Goal: Task Accomplishment & Management: Use online tool/utility

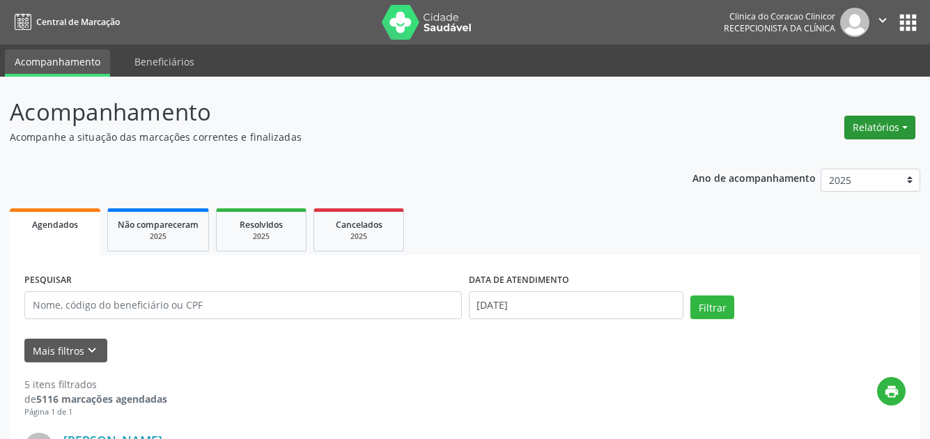
click at [903, 131] on button "Relatórios" at bounding box center [879, 128] width 71 height 24
click at [829, 157] on link "Agendamentos" at bounding box center [841, 157] width 150 height 19
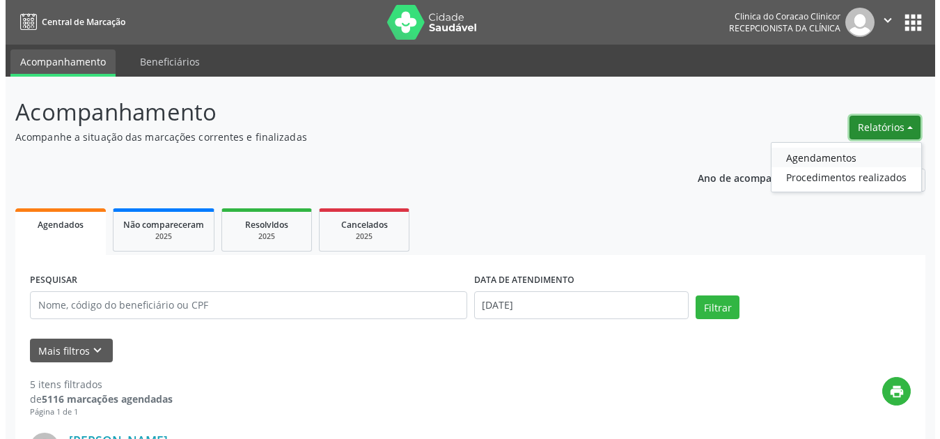
select select "7"
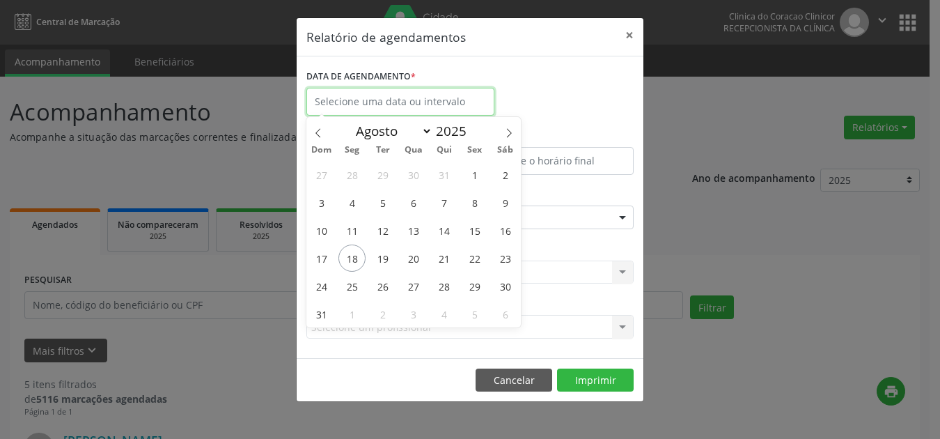
click at [358, 95] on input "text" at bounding box center [400, 102] width 188 height 28
click at [442, 259] on span "21" at bounding box center [443, 257] width 27 height 27
type input "[DATE]"
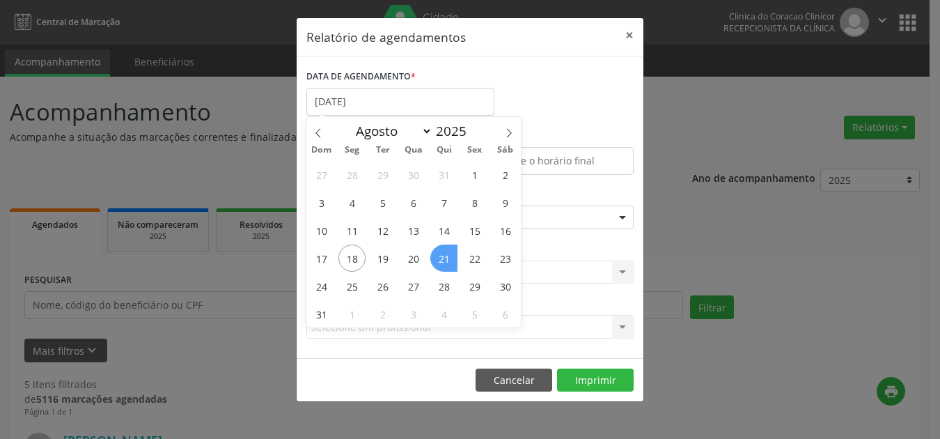
click at [442, 259] on span "21" at bounding box center [443, 257] width 27 height 27
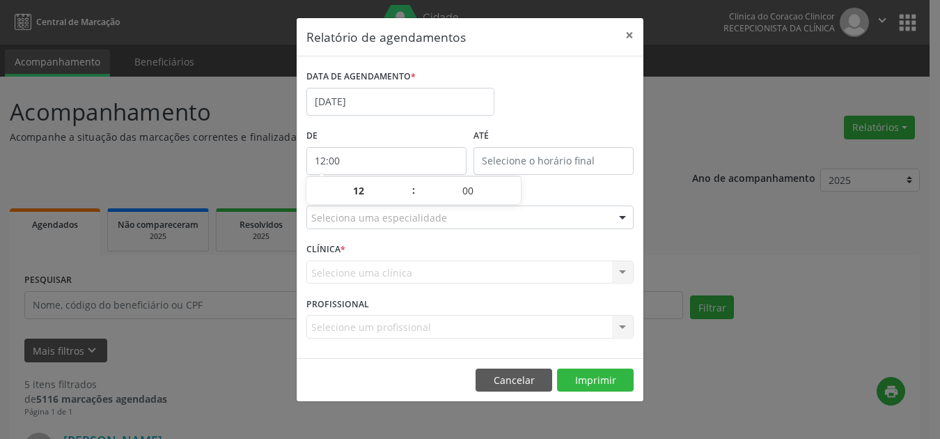
click at [442, 160] on input "12:00" at bounding box center [386, 161] width 160 height 28
click at [409, 197] on span at bounding box center [407, 198] width 10 height 14
type input "11:00"
type input "11"
click at [409, 197] on span at bounding box center [407, 198] width 10 height 14
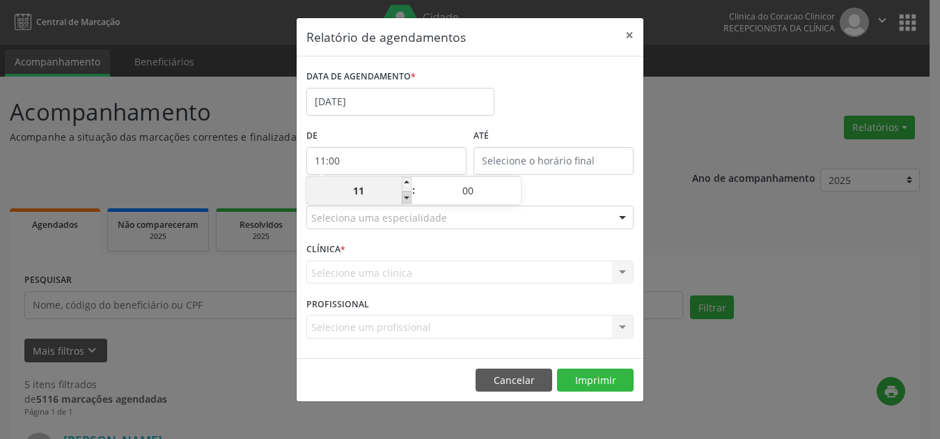
type input "10:00"
type input "10"
click at [558, 108] on div "DATA DE AGENDAMENTO * [DATE]" at bounding box center [470, 95] width 334 height 59
click at [522, 161] on input "12:00" at bounding box center [554, 161] width 160 height 28
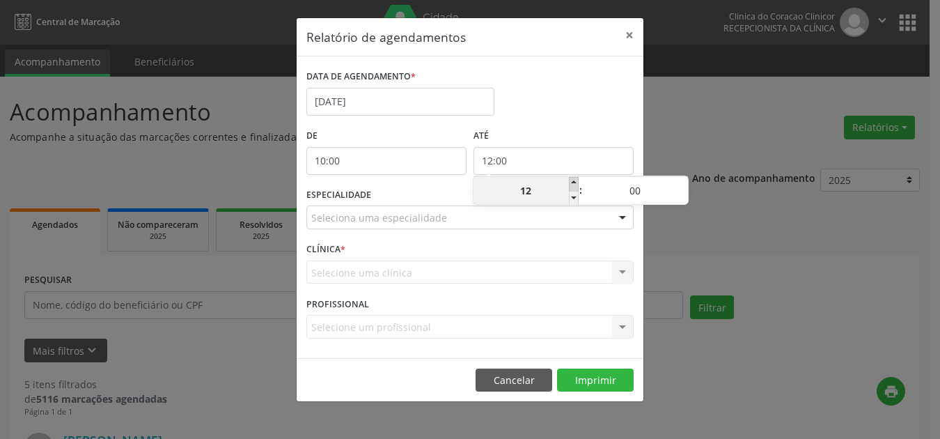
click at [573, 180] on span at bounding box center [574, 184] width 10 height 14
type input "13:00"
type input "13"
click at [577, 107] on div "DATA DE AGENDAMENTO * [DATE]" at bounding box center [470, 95] width 334 height 59
click at [623, 218] on div at bounding box center [622, 218] width 21 height 24
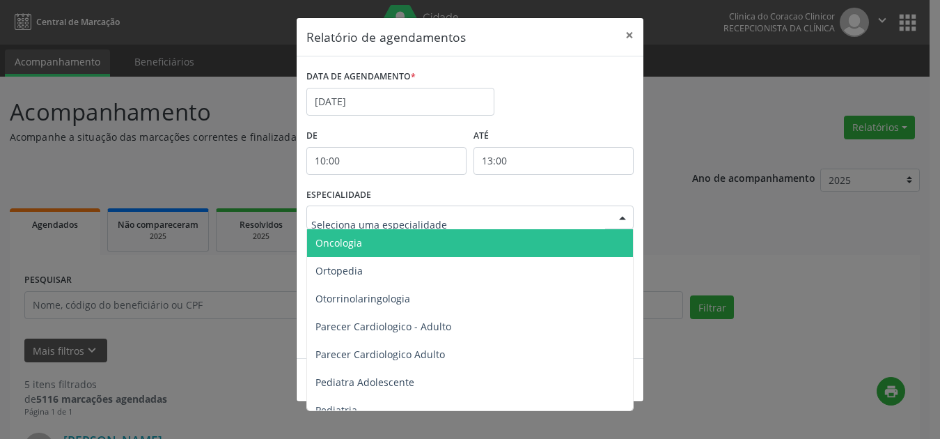
scroll to position [1880, 0]
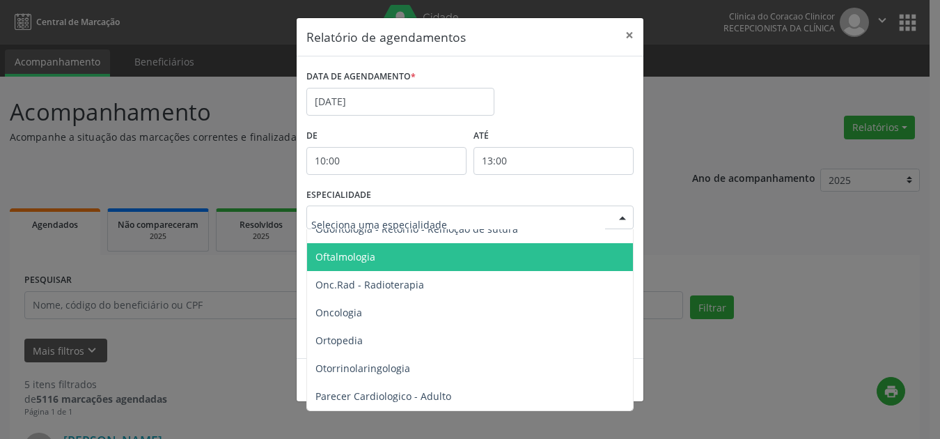
click at [386, 260] on span "Oftalmologia" at bounding box center [471, 257] width 328 height 28
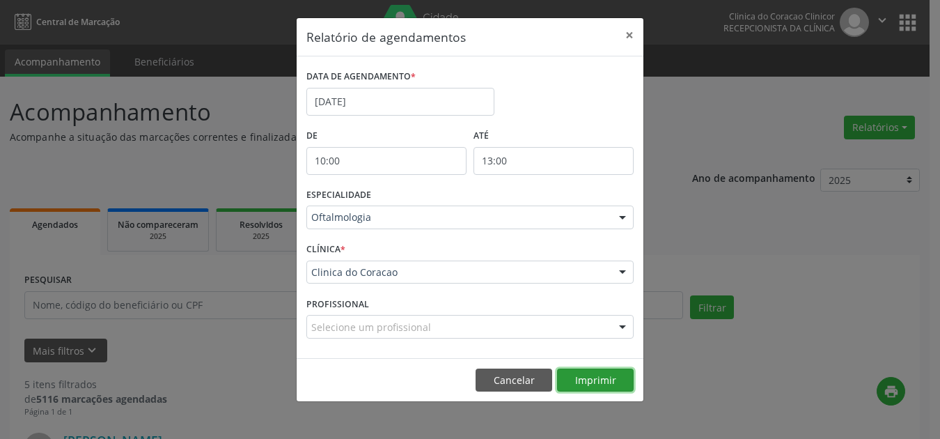
click at [593, 377] on button "Imprimir" at bounding box center [595, 380] width 77 height 24
